Goal: Task Accomplishment & Management: Manage account settings

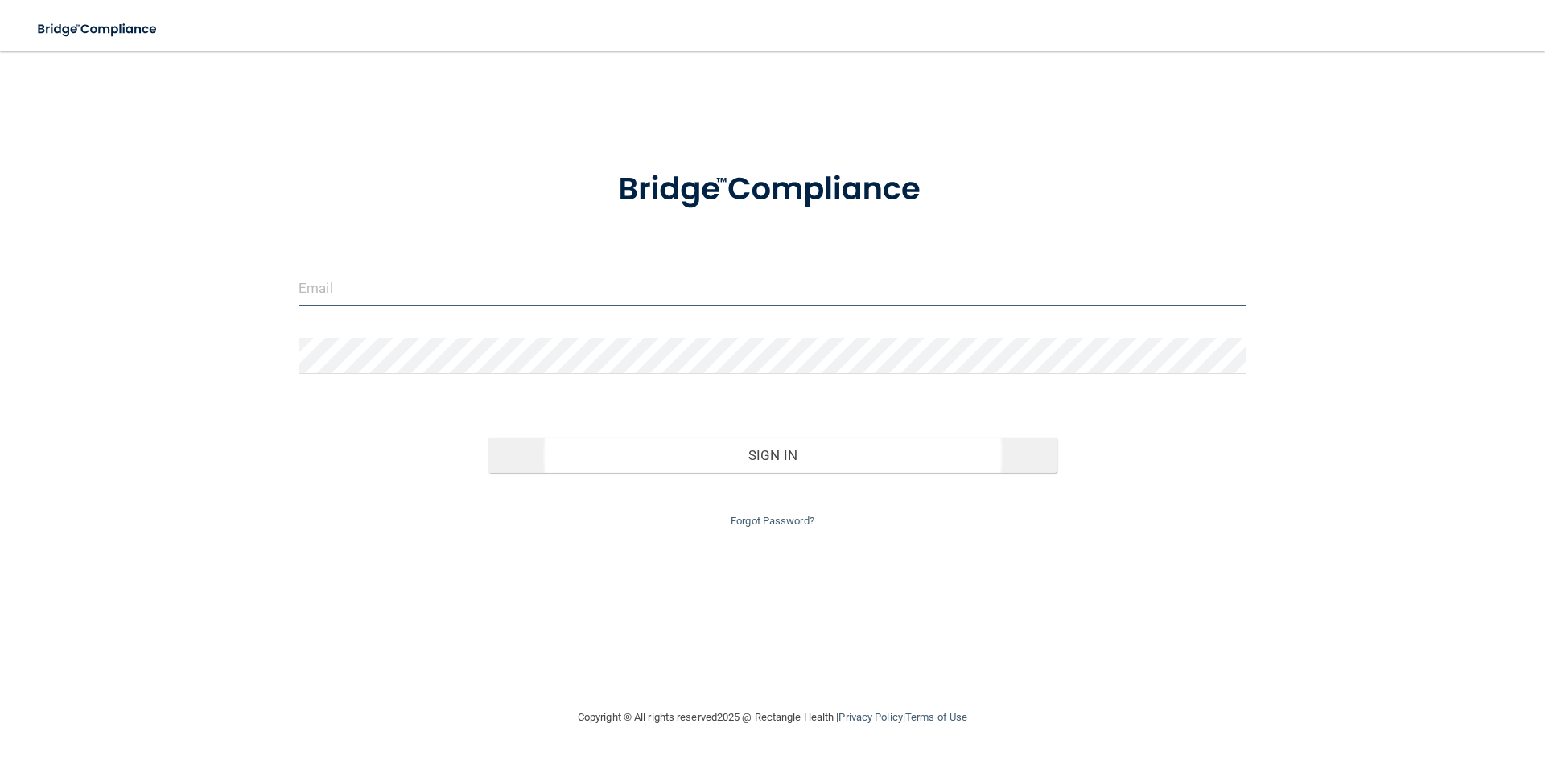
type input "[EMAIL_ADDRESS][DOMAIN_NAME]"
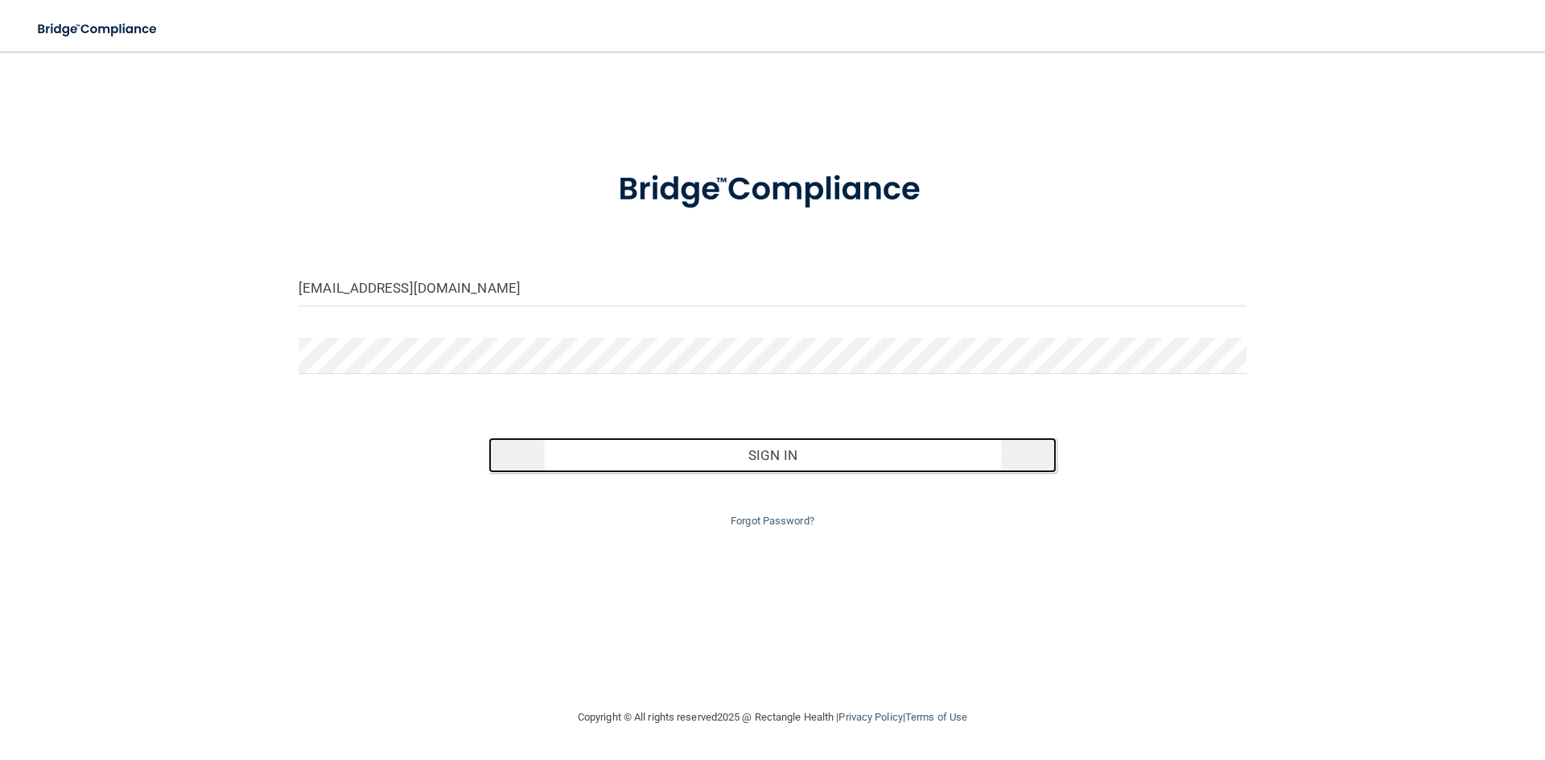
click at [776, 451] on button "Sign In" at bounding box center [772, 455] width 569 height 35
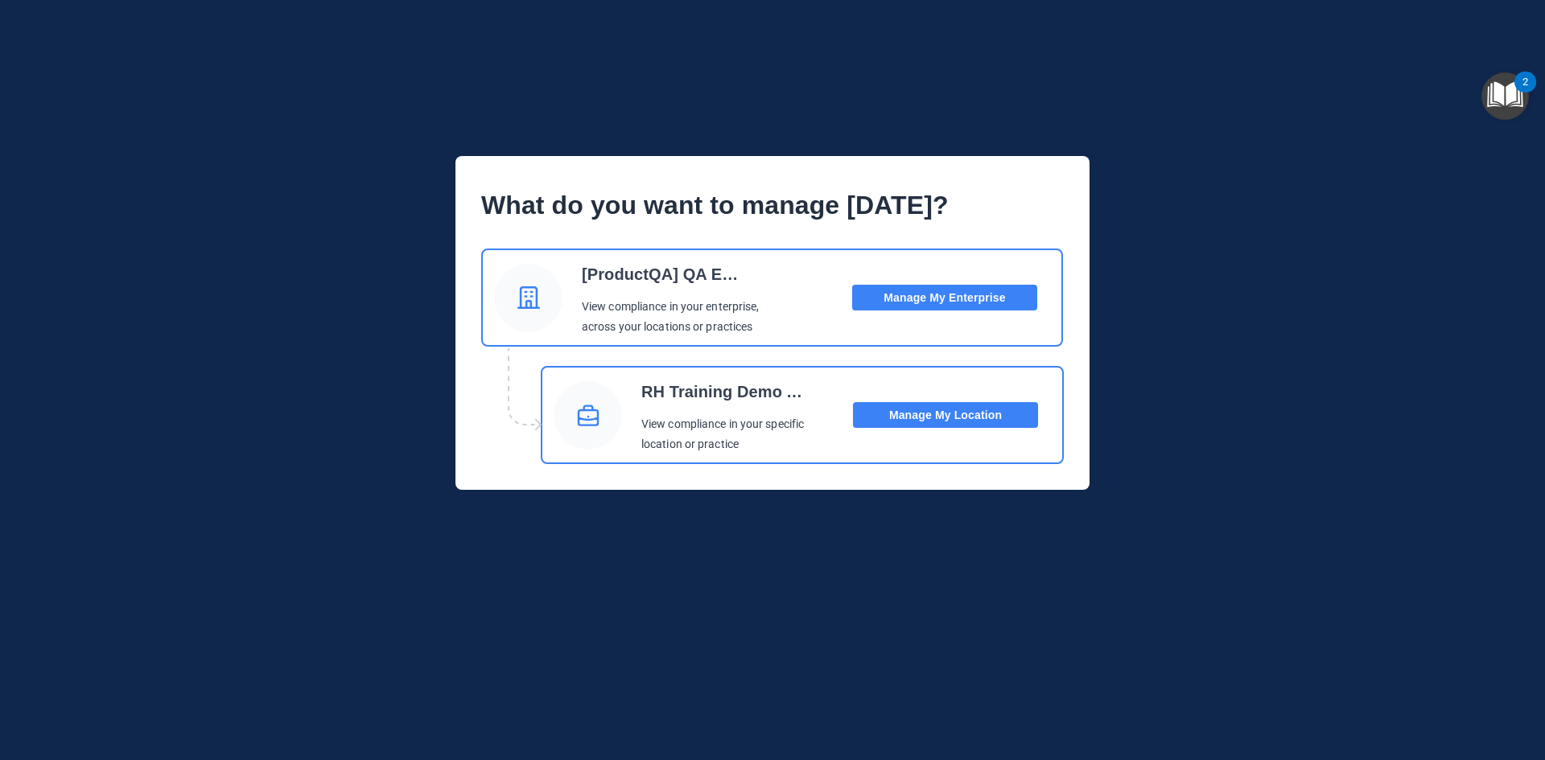
click at [889, 416] on button "Manage My Location" at bounding box center [945, 415] width 185 height 26
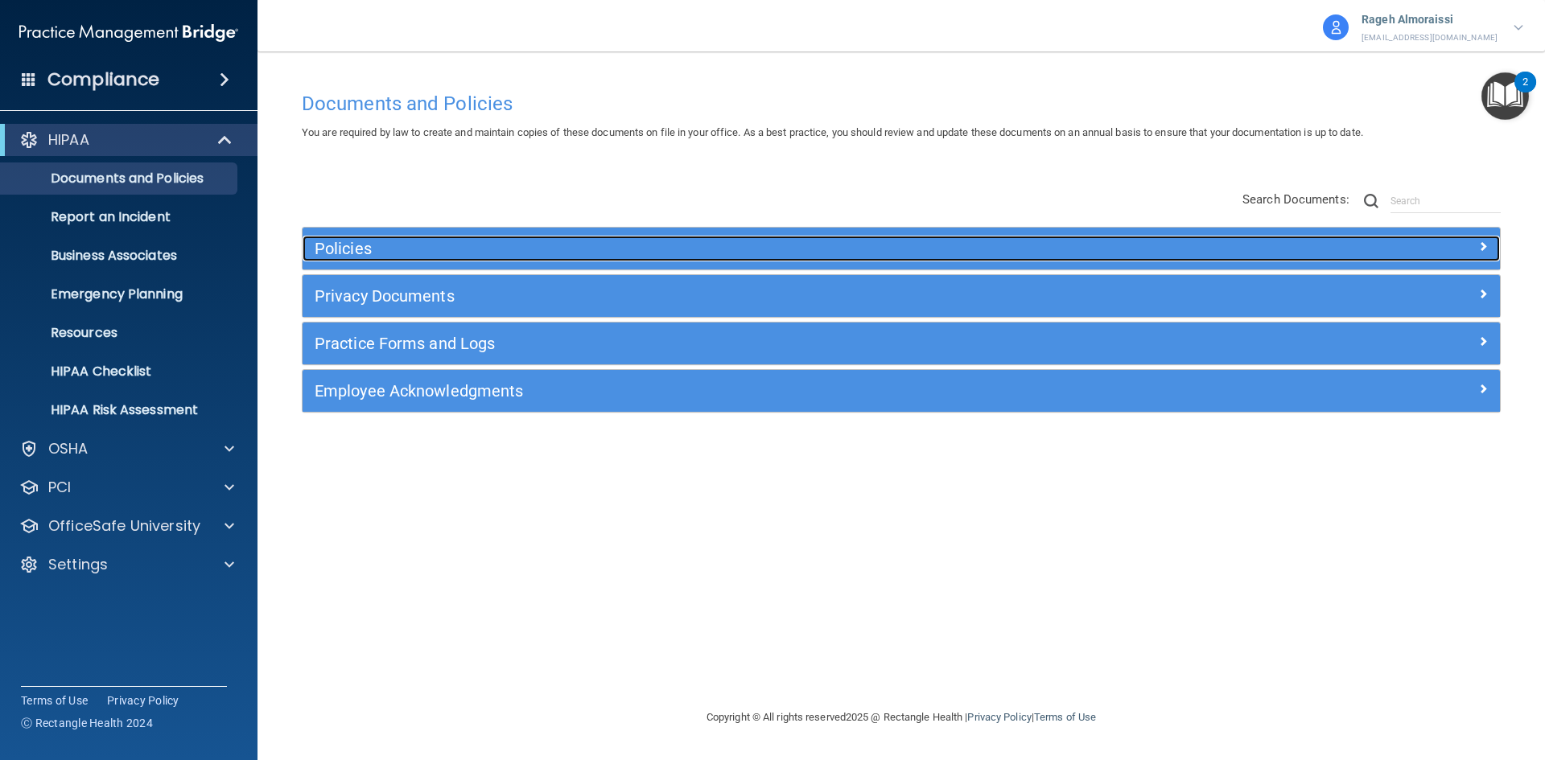
click at [634, 243] on h5 "Policies" at bounding box center [752, 249] width 874 height 18
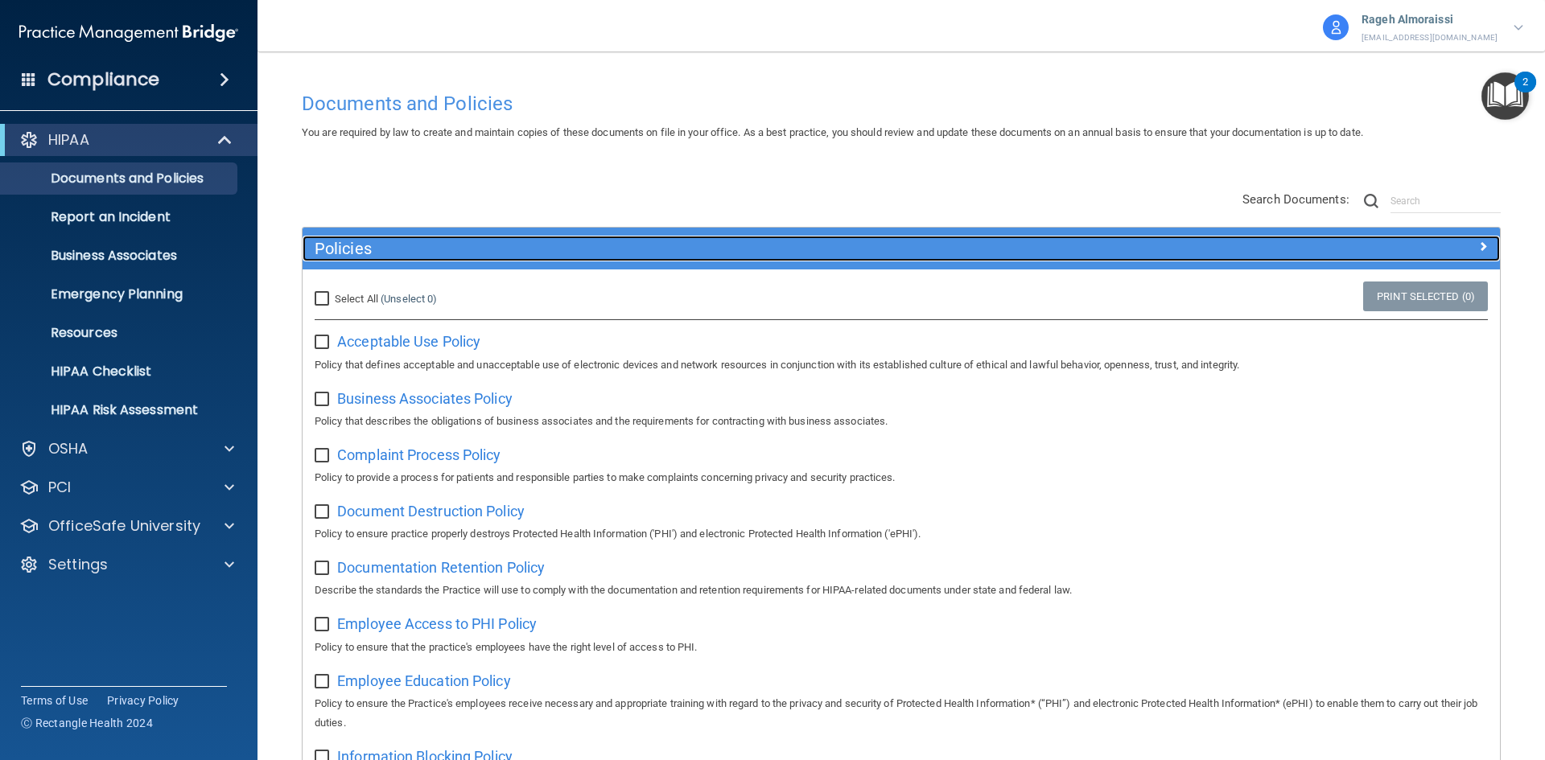
click at [634, 243] on h5 "Policies" at bounding box center [752, 249] width 874 height 18
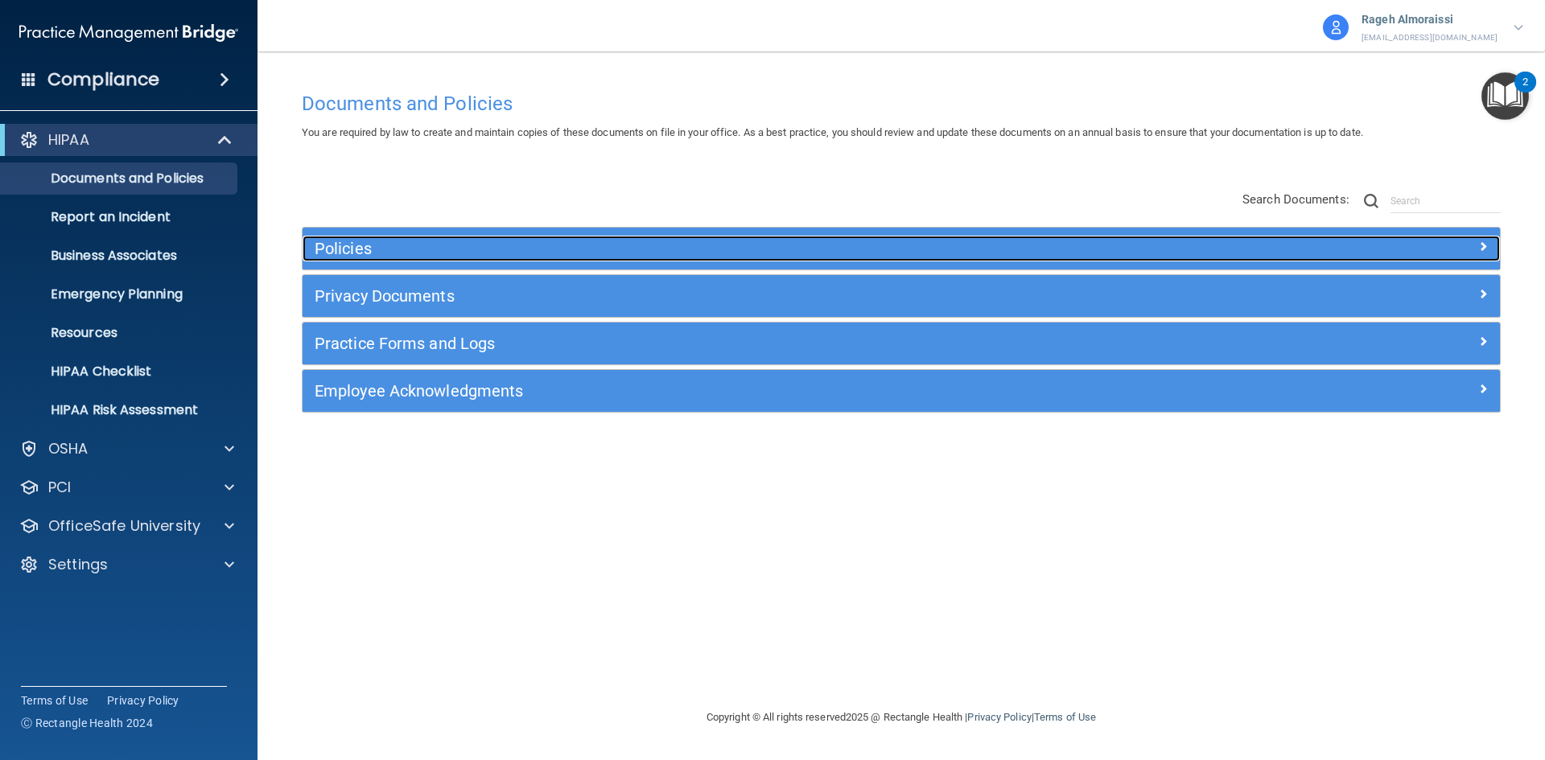
click at [616, 252] on h5 "Policies" at bounding box center [752, 249] width 874 height 18
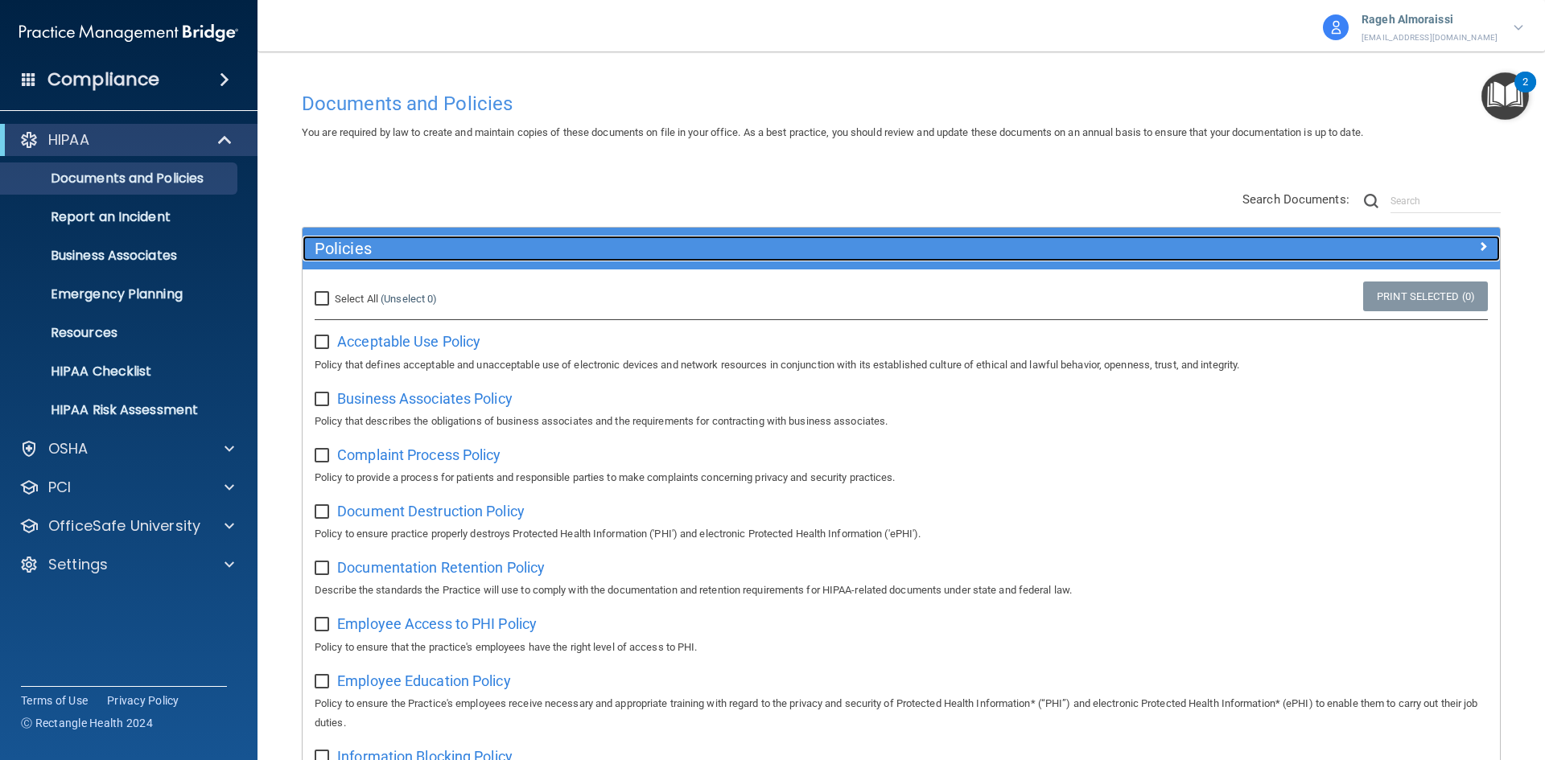
click at [686, 244] on h5 "Policies" at bounding box center [752, 249] width 874 height 18
